Goal: Information Seeking & Learning: Find specific fact

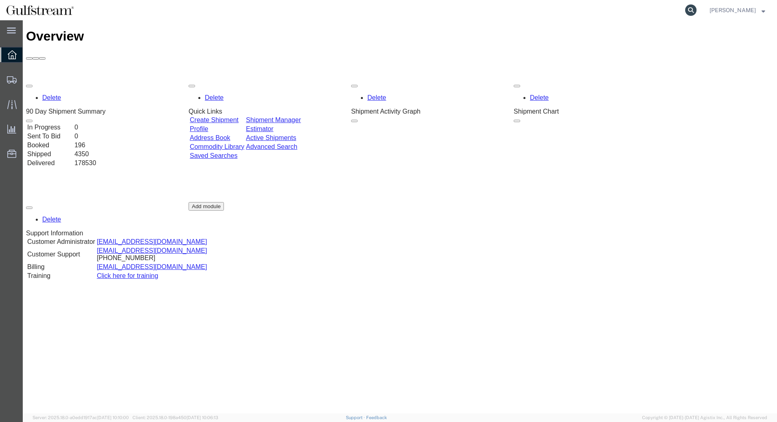
click at [696, 8] on icon at bounding box center [690, 9] width 11 height 11
click at [696, 11] on icon at bounding box center [690, 9] width 11 height 11
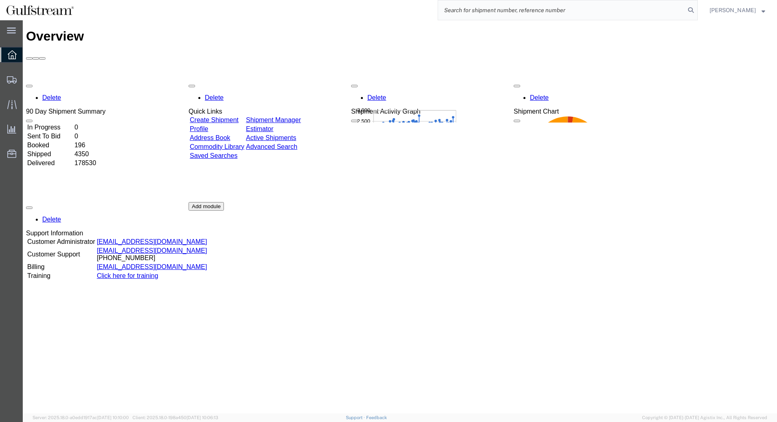
paste input "472072953512"
click at [693, 6] on icon at bounding box center [690, 9] width 11 height 11
type input "472072953512"
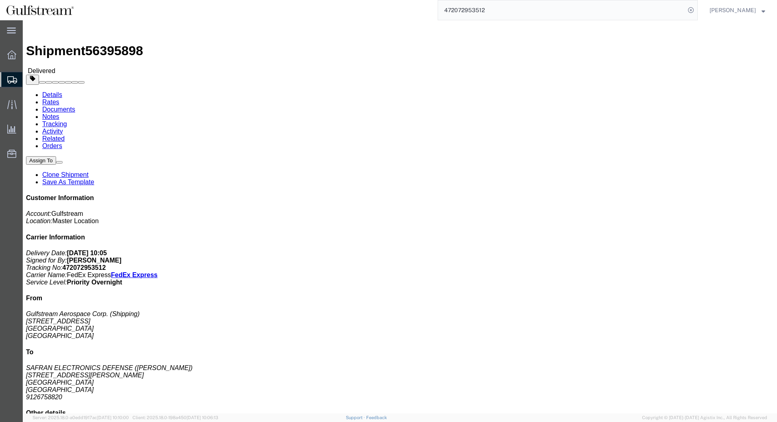
click div "Shipment Detail Ship From Gulfstream Aerospace Corp. (Shipping) [STREET_ADDRESS…"
